Goal: Navigation & Orientation: Find specific page/section

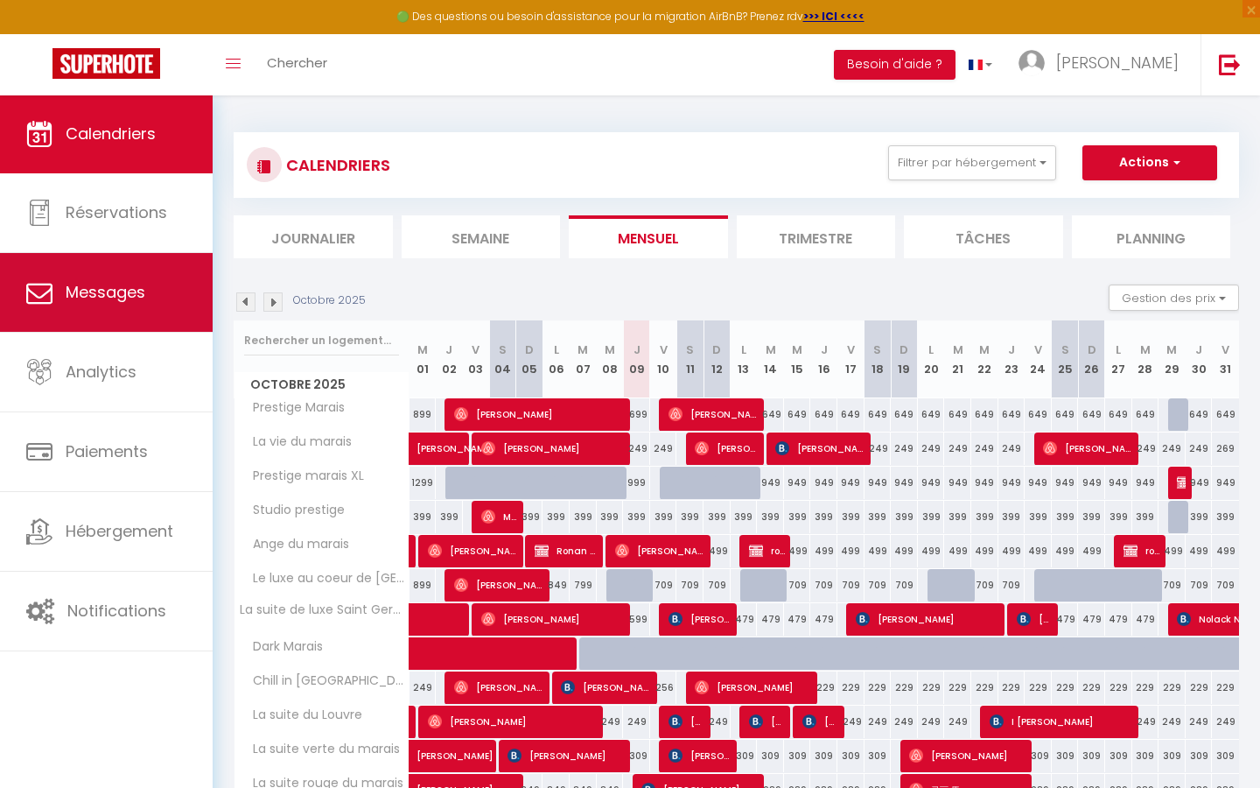
click at [51, 300] on icon at bounding box center [39, 292] width 26 height 26
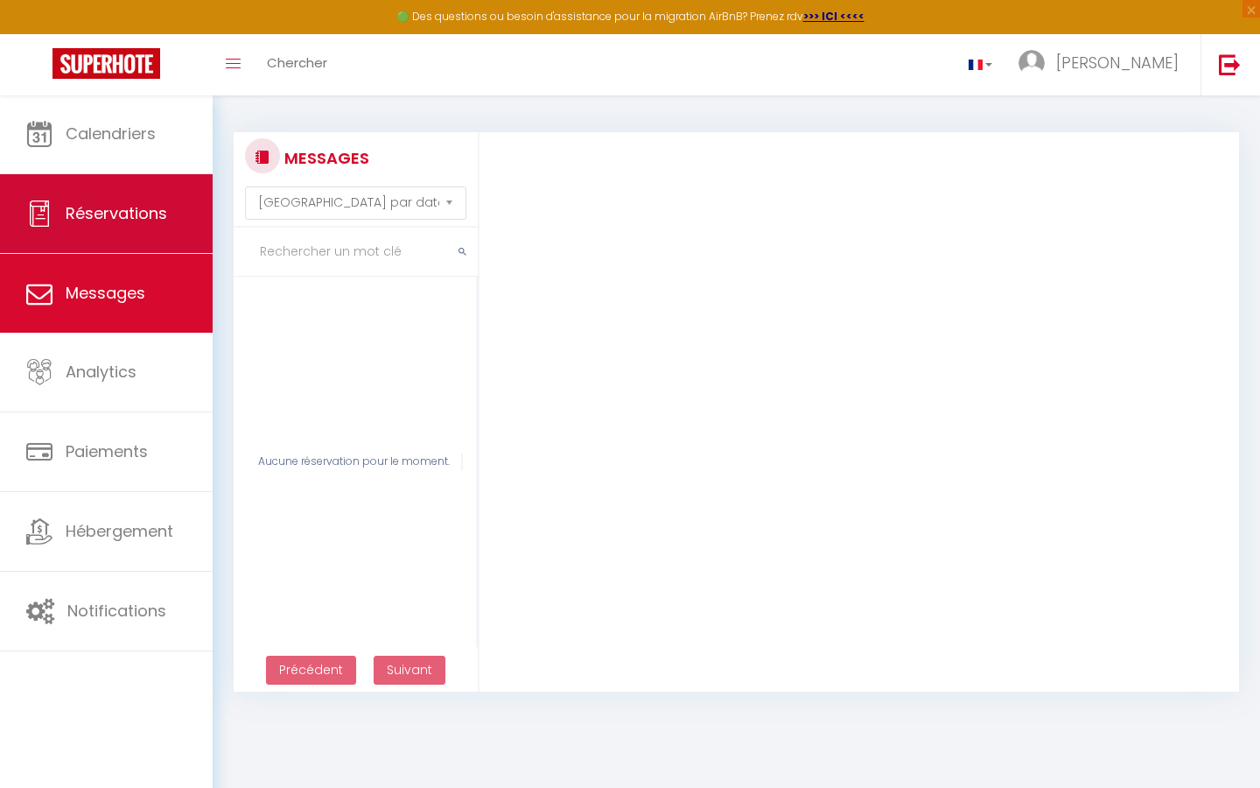
click at [147, 191] on link "Réservations" at bounding box center [106, 213] width 213 height 79
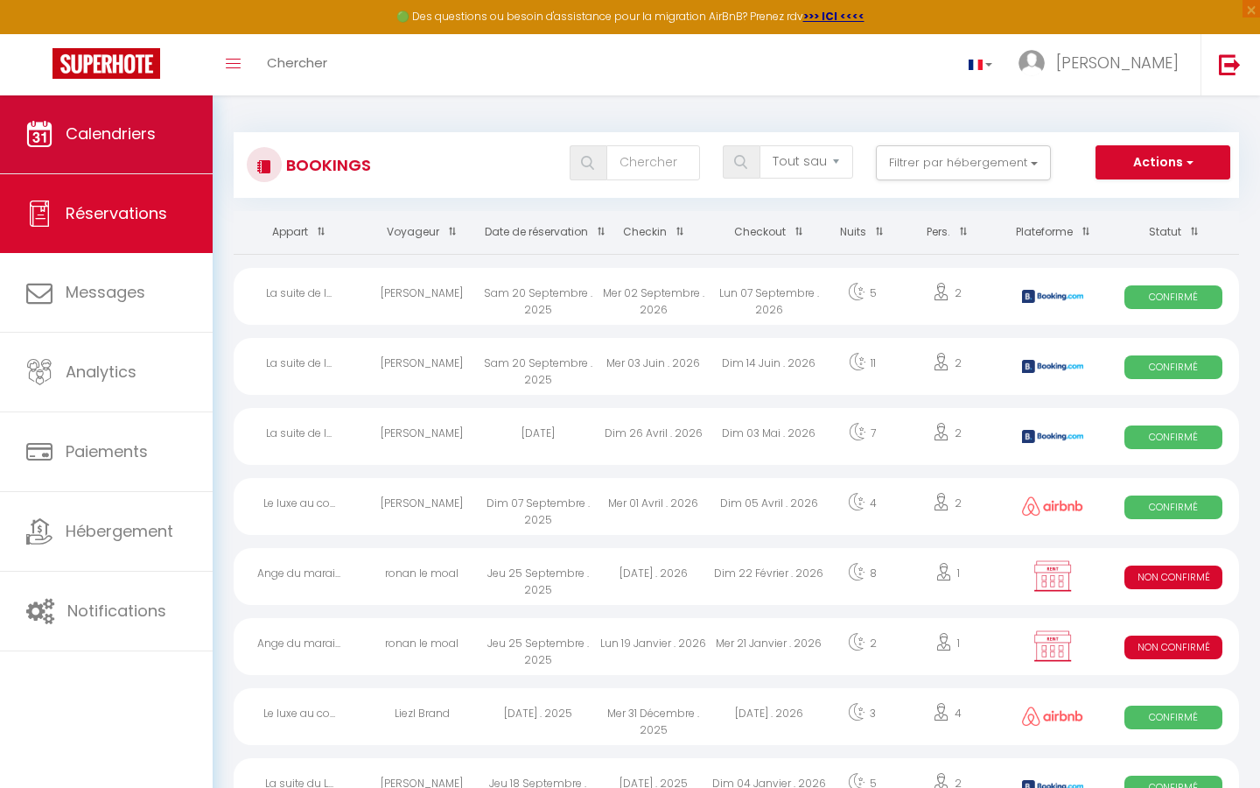
click at [189, 161] on link "Calendriers" at bounding box center [106, 134] width 213 height 79
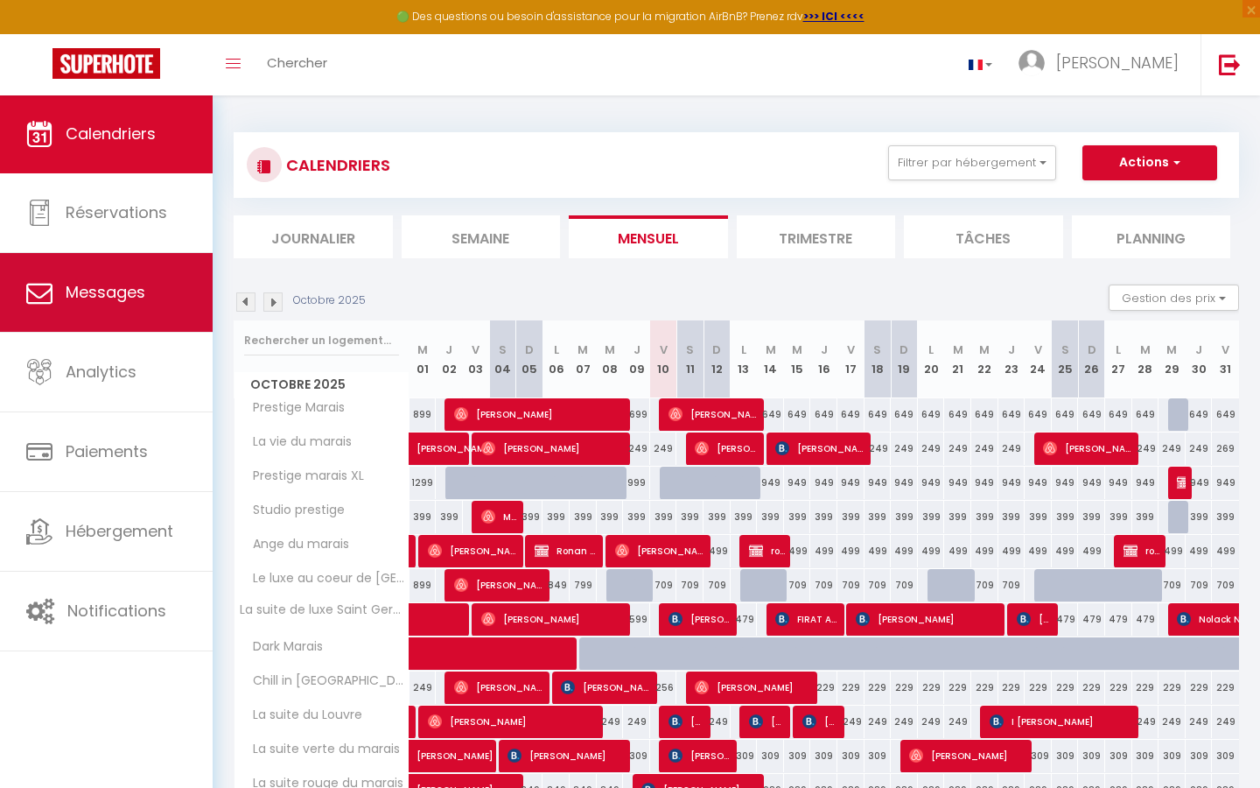
click at [182, 278] on link "Messages" at bounding box center [106, 292] width 213 height 79
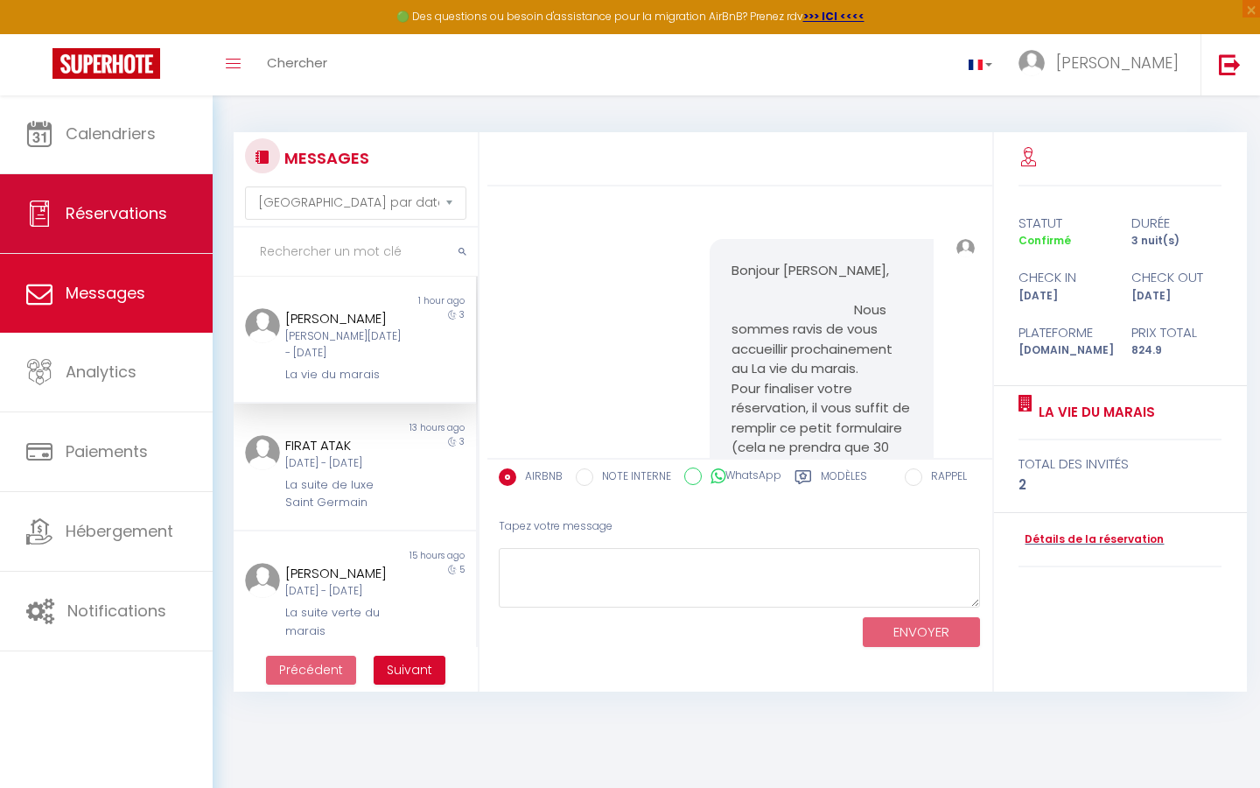
scroll to position [1600, 0]
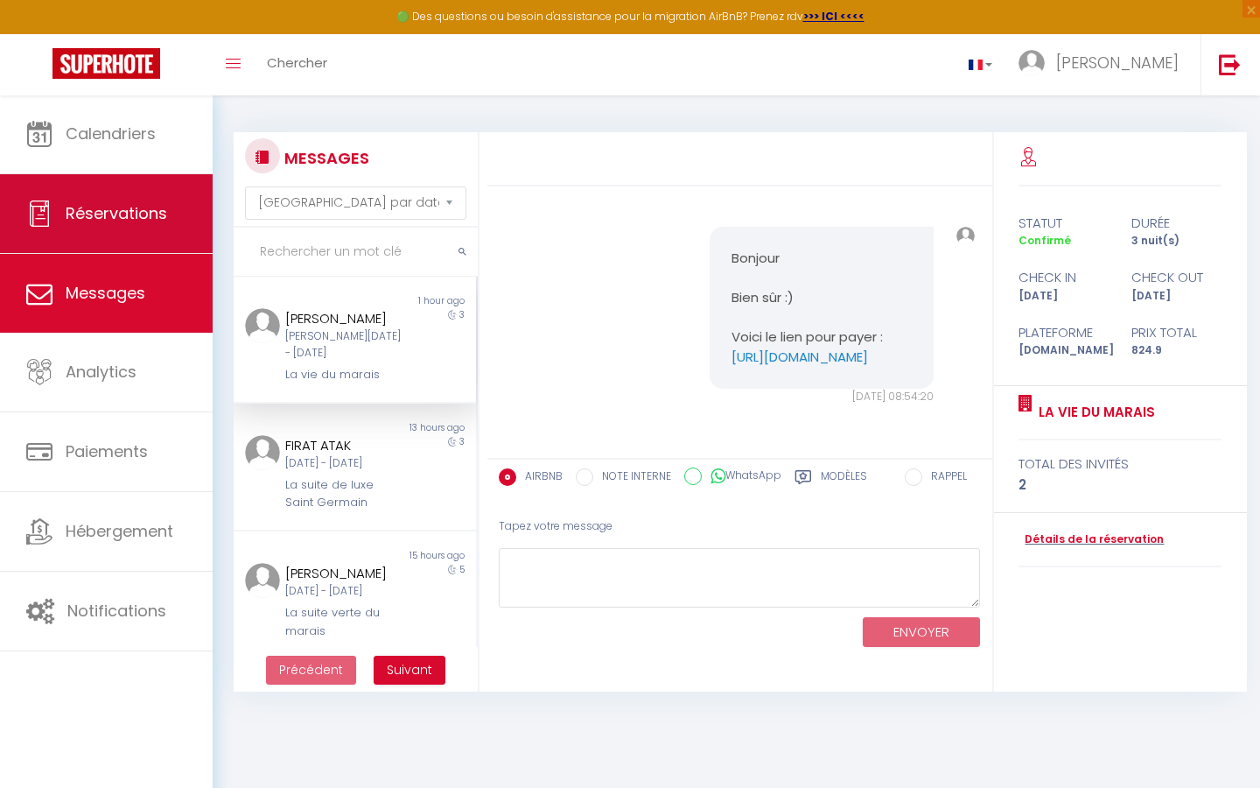
click at [182, 211] on link "Réservations" at bounding box center [106, 213] width 213 height 79
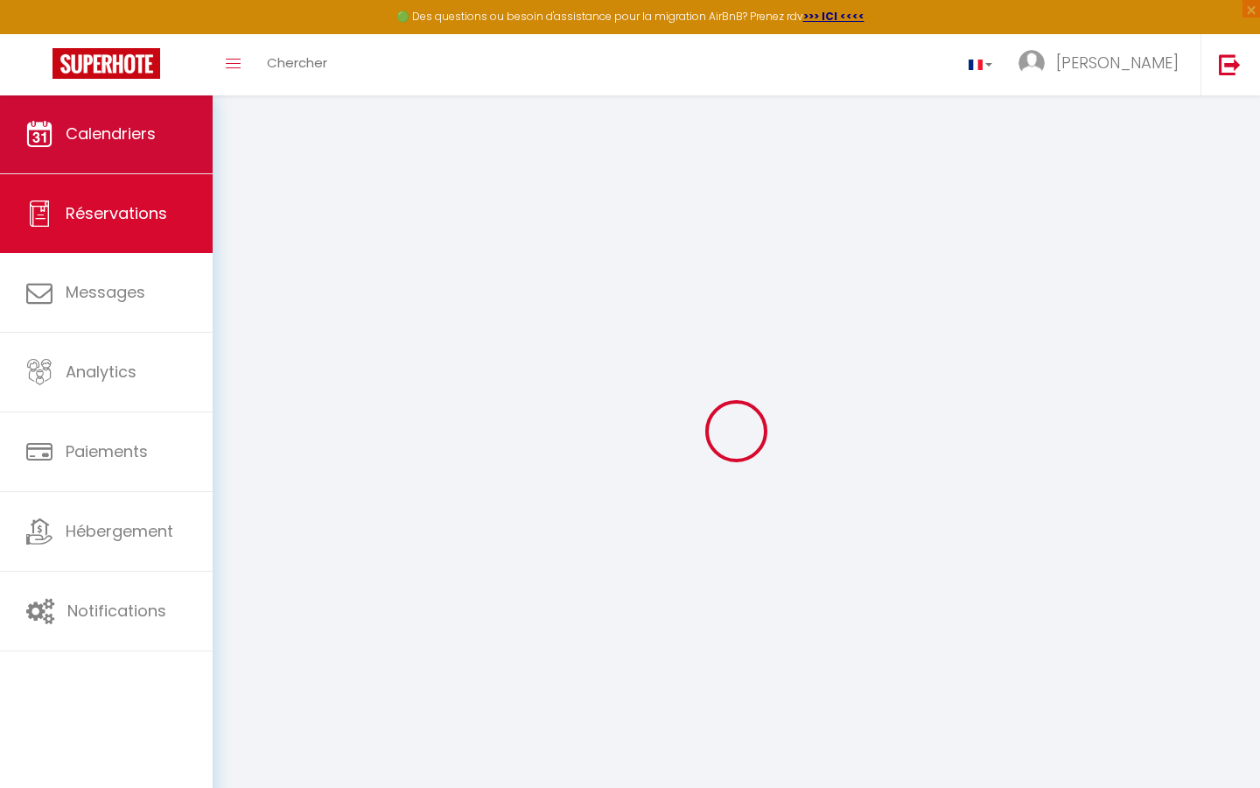
click at [158, 136] on link "Calendriers" at bounding box center [106, 134] width 213 height 79
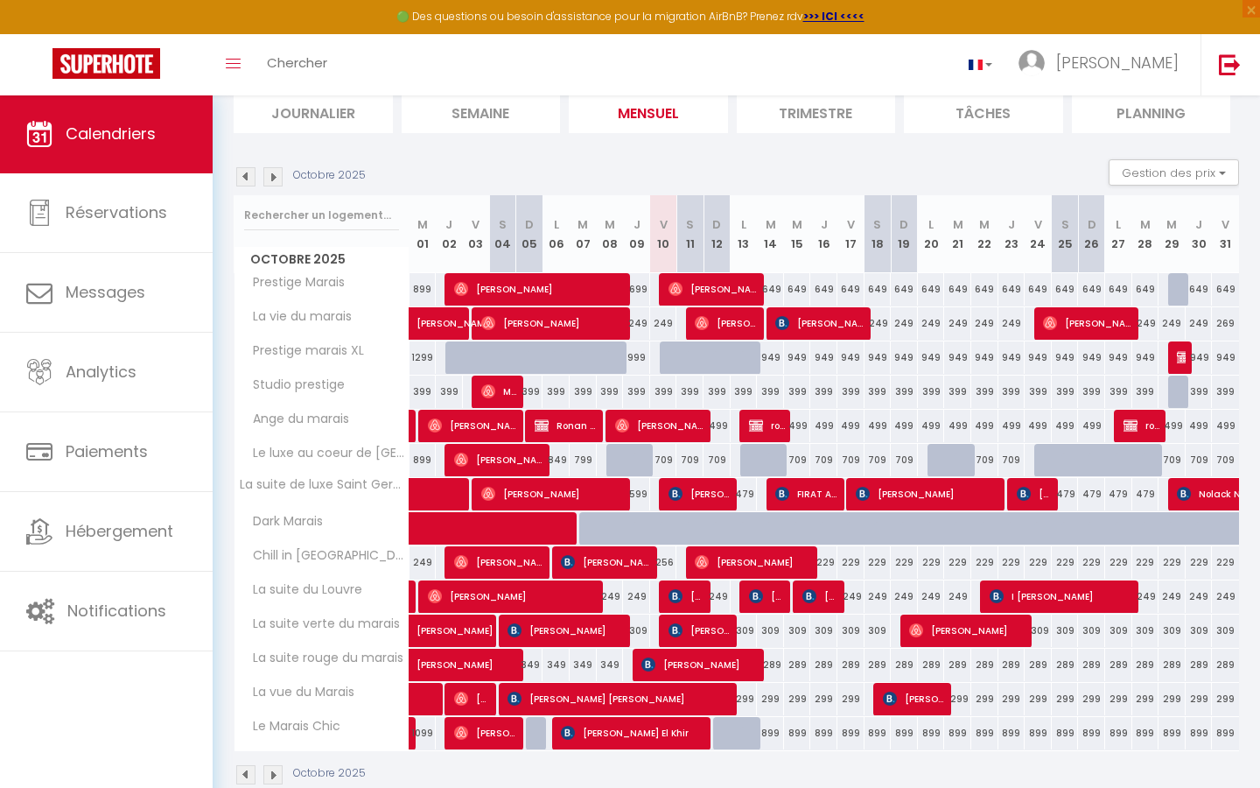
scroll to position [120, 0]
